Goal: Find specific page/section: Find specific page/section

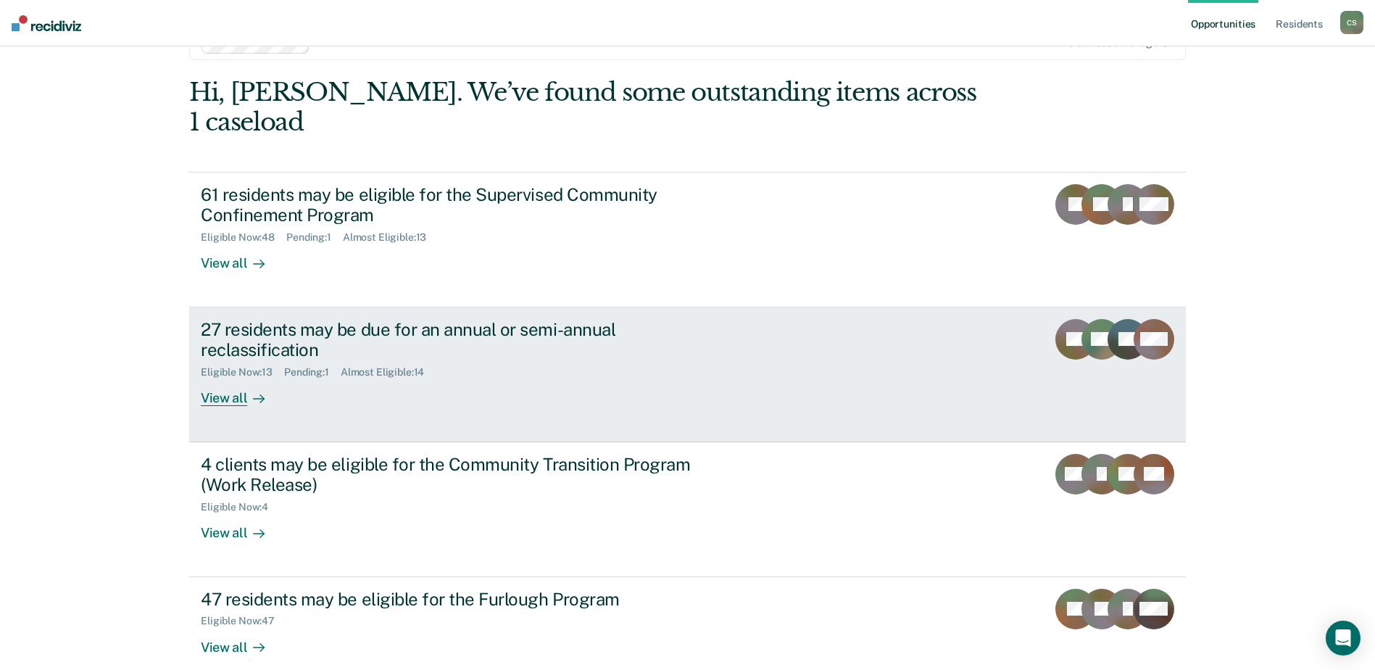
scroll to position [94, 0]
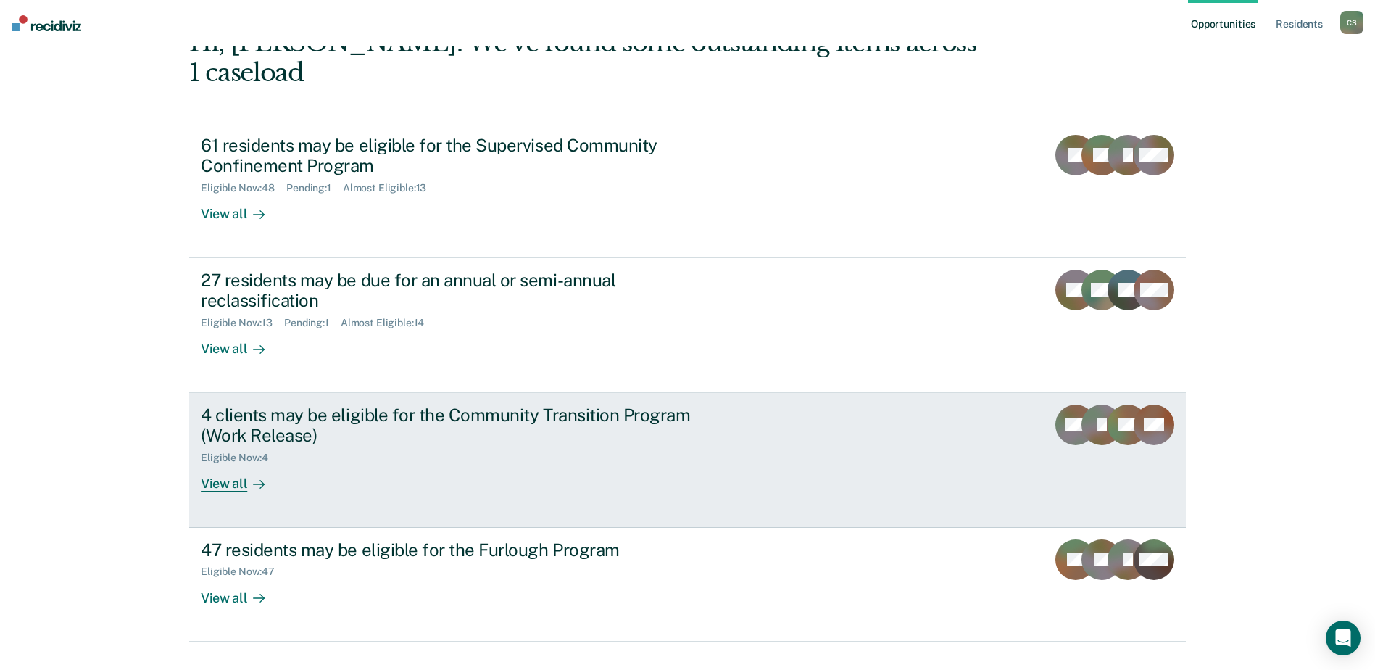
click at [226, 464] on div "View all" at bounding box center [241, 478] width 81 height 28
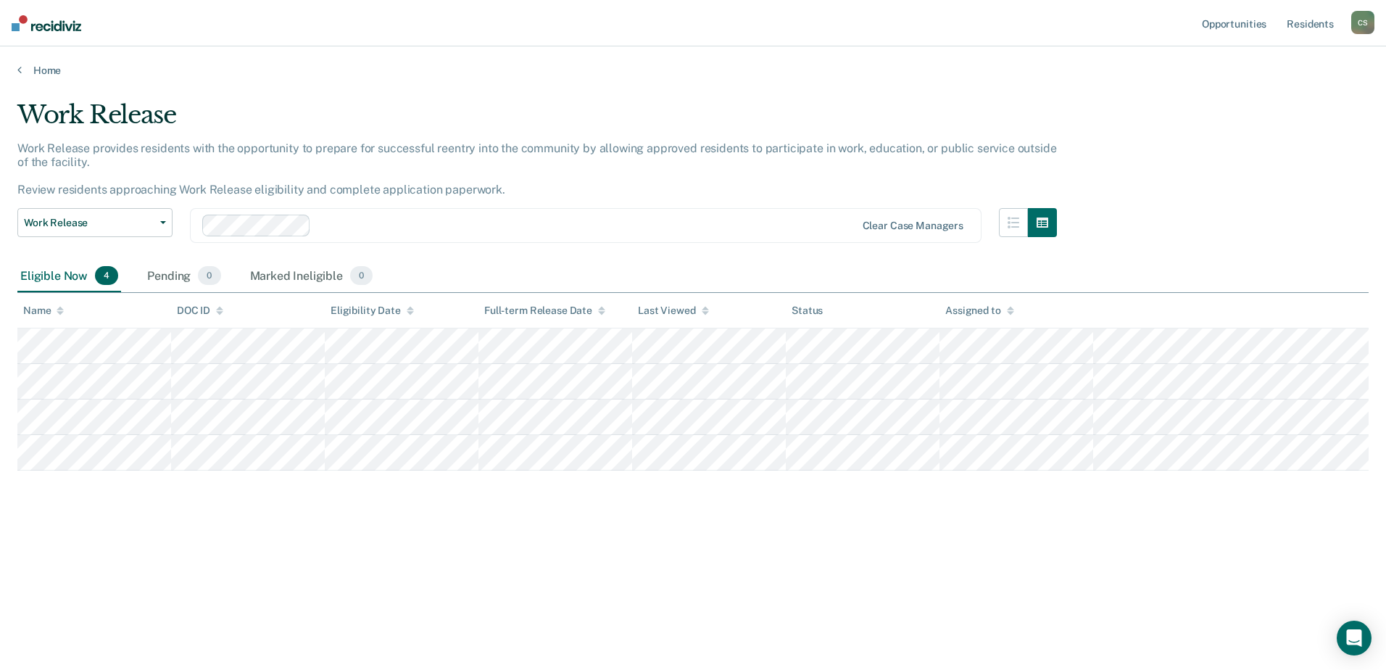
click at [54, 63] on div "Home" at bounding box center [693, 61] width 1386 height 30
click at [54, 67] on link "Home" at bounding box center [692, 70] width 1351 height 13
